Goal: Information Seeking & Learning: Learn about a topic

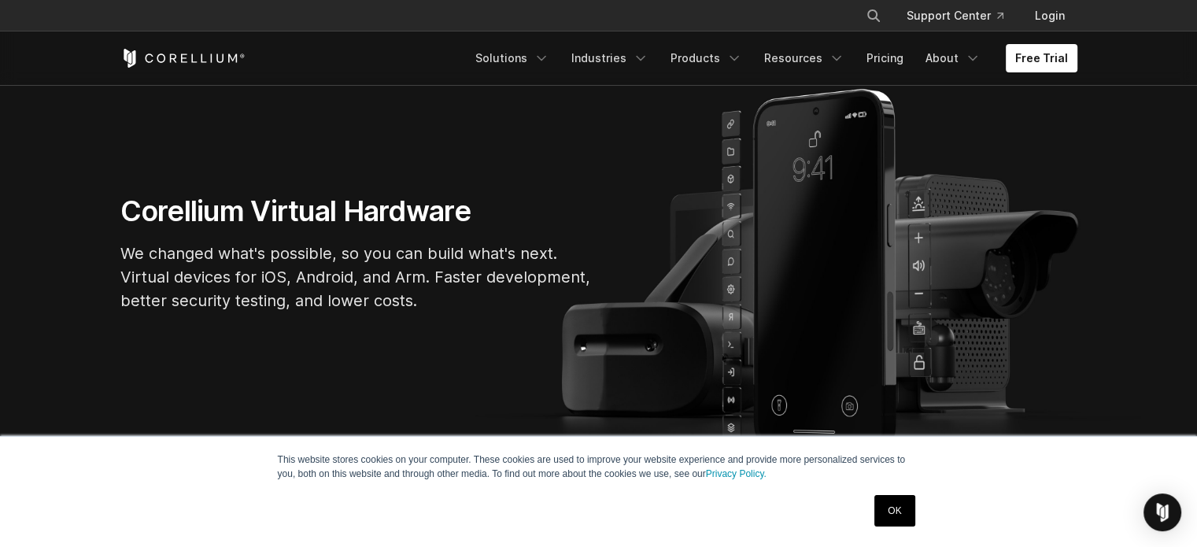
scroll to position [131, 0]
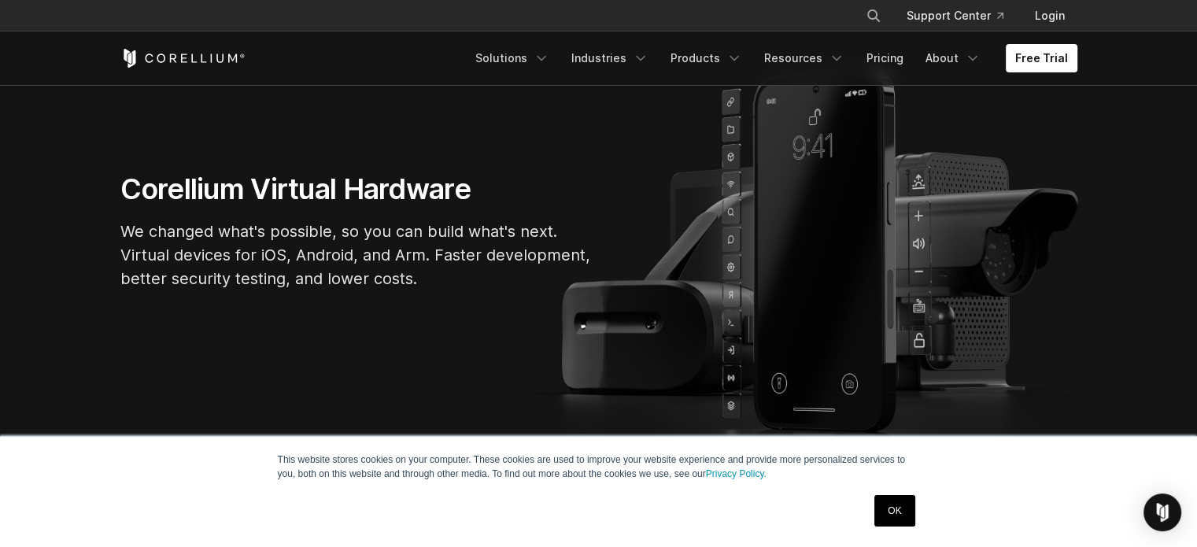
click at [877, 519] on link "OK" at bounding box center [894, 510] width 40 height 31
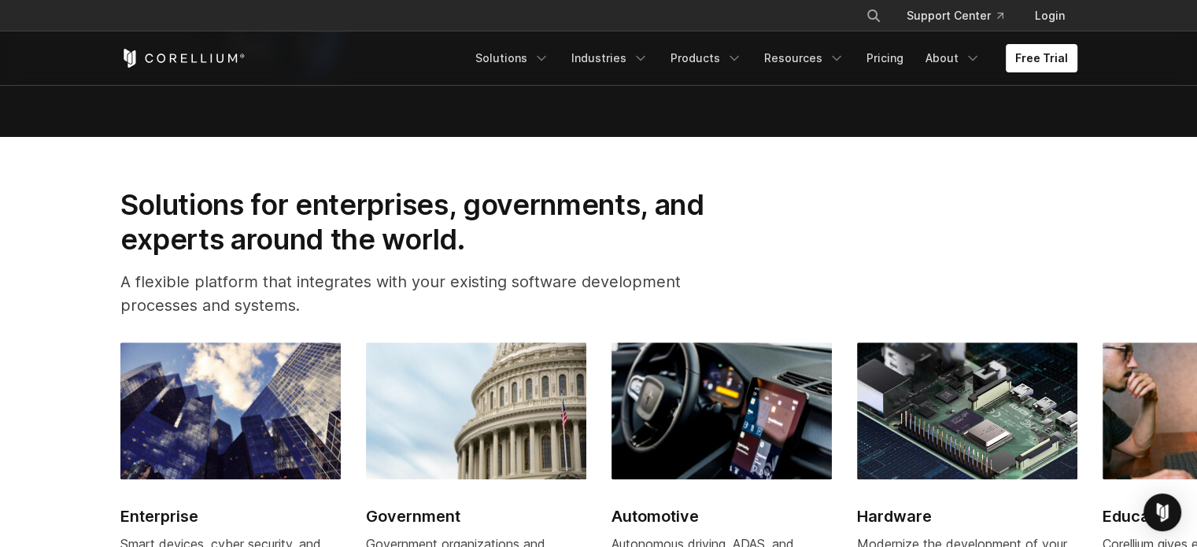
scroll to position [1704, 0]
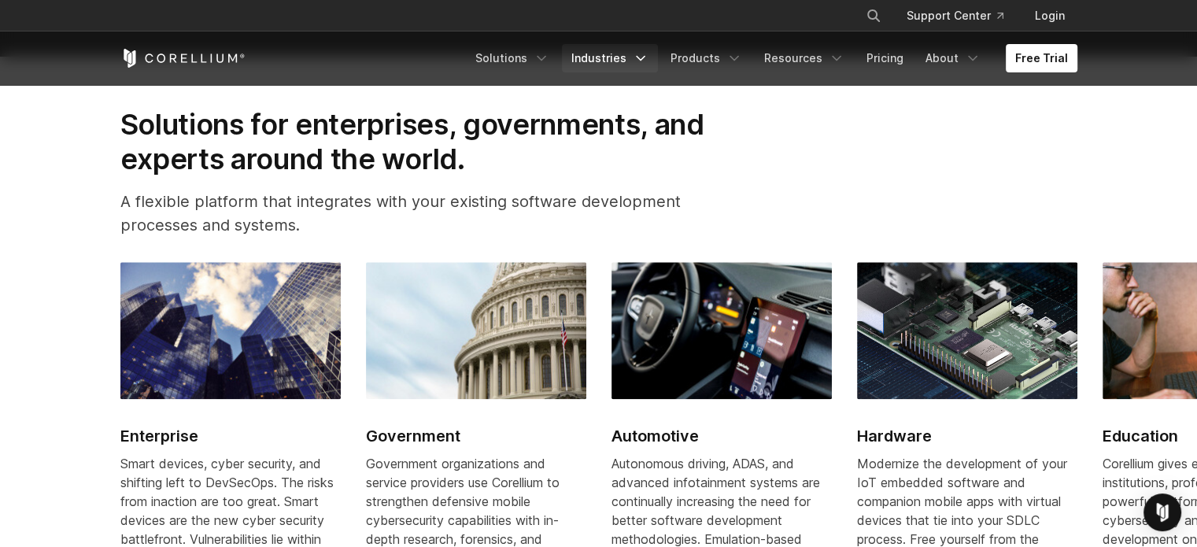
click at [604, 65] on link "Industries" at bounding box center [610, 58] width 96 height 28
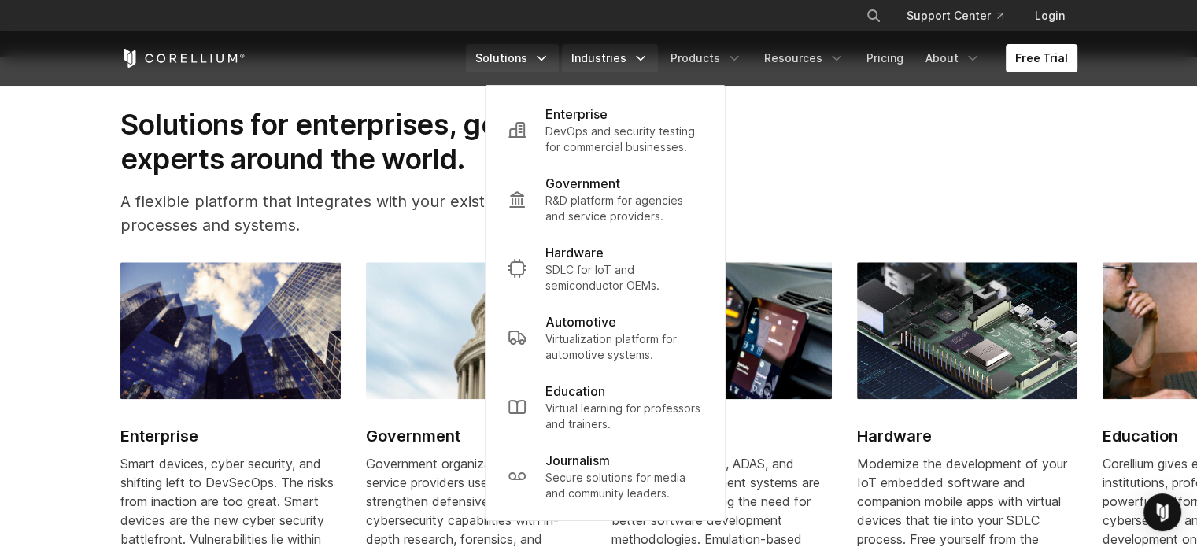
click at [539, 64] on link "Solutions" at bounding box center [512, 58] width 93 height 28
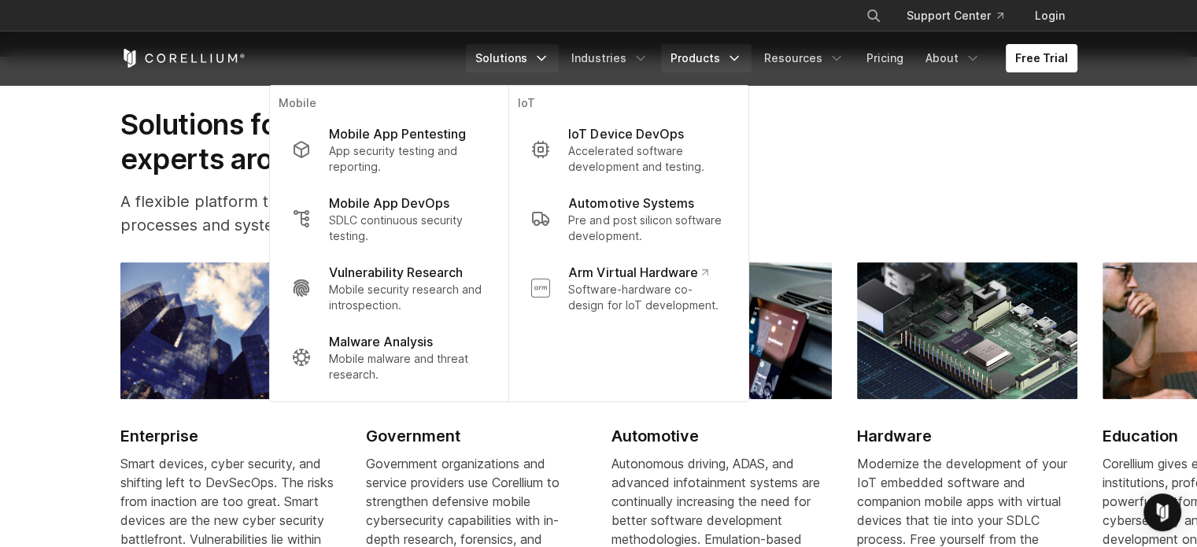
click at [741, 62] on icon "Navigation Menu" at bounding box center [734, 58] width 16 height 16
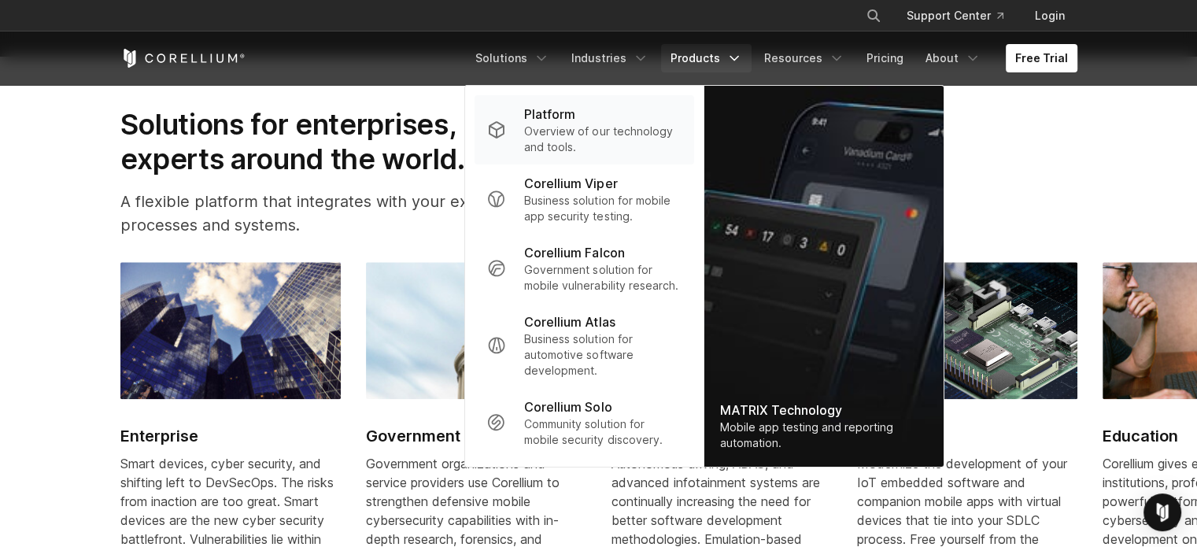
click at [604, 138] on p "Overview of our technology and tools." at bounding box center [602, 139] width 157 height 31
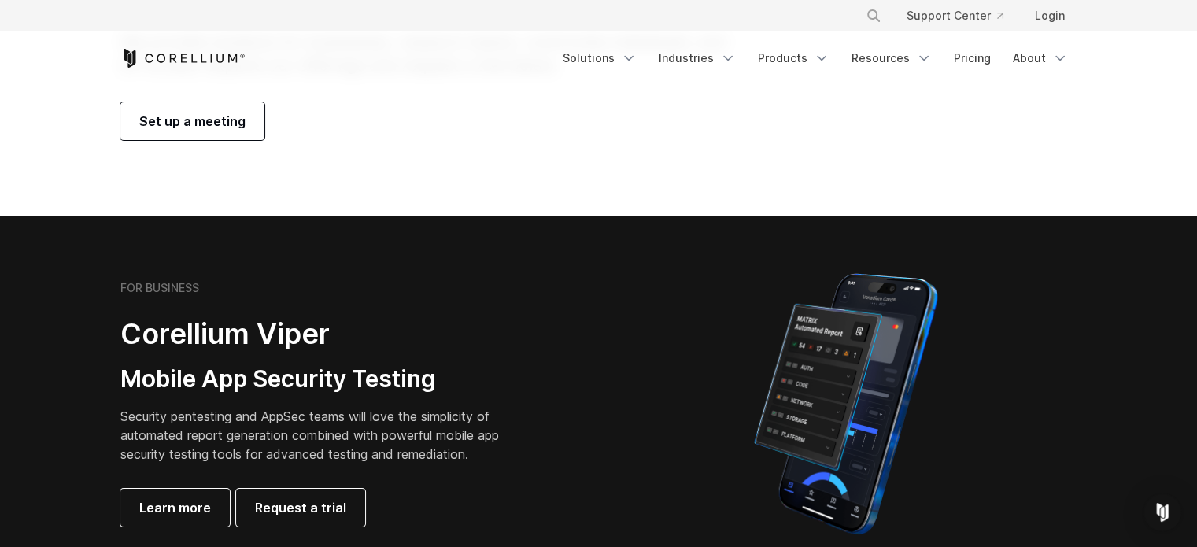
scroll to position [393, 0]
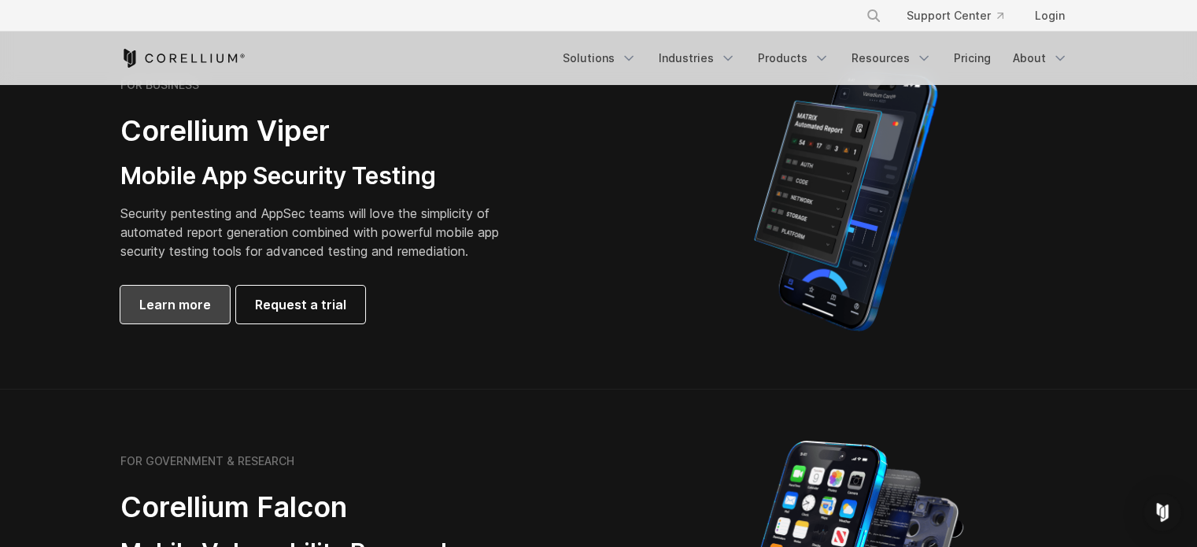
click at [189, 306] on span "Learn more" at bounding box center [175, 304] width 72 height 19
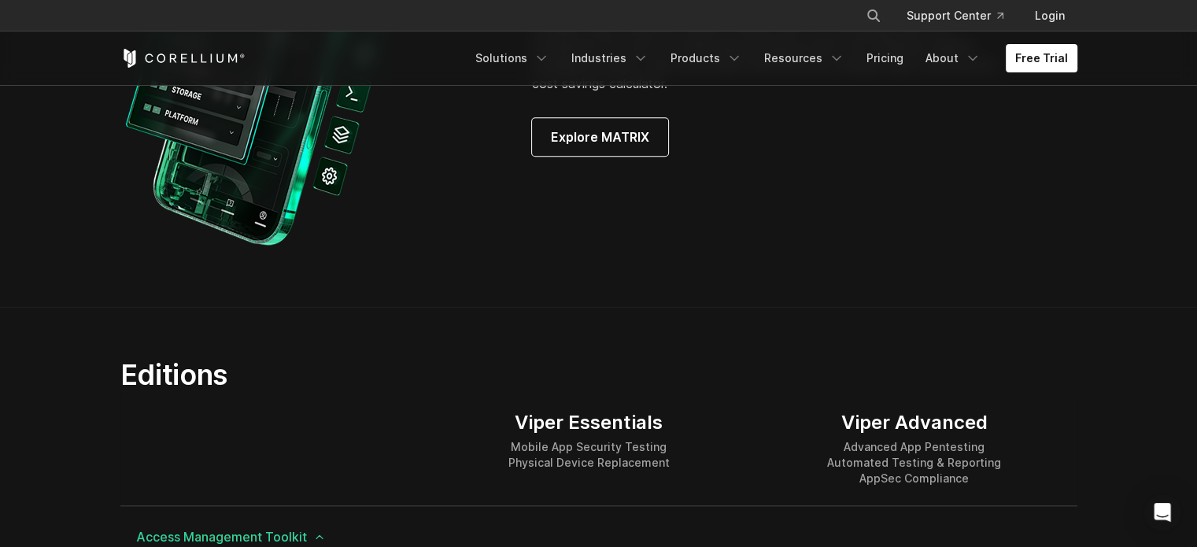
scroll to position [2098, 0]
